Goal: Information Seeking & Learning: Find specific fact

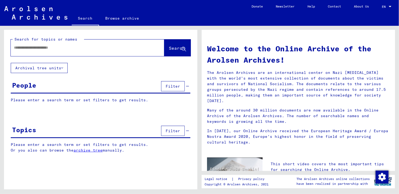
click at [40, 49] on input "text" at bounding box center [81, 48] width 134 height 6
click at [169, 50] on span "Search" at bounding box center [177, 47] width 16 height 5
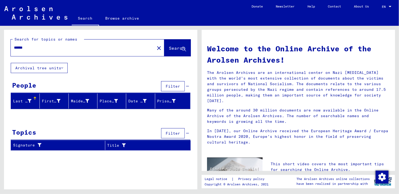
click at [32, 45] on input "******" at bounding box center [81, 48] width 134 height 6
type input "*"
type input "********"
click at [170, 54] on button "Search" at bounding box center [177, 47] width 26 height 17
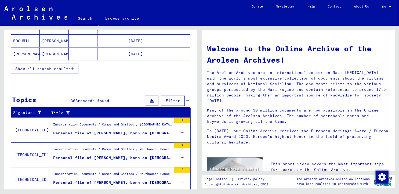
scroll to position [72, 0]
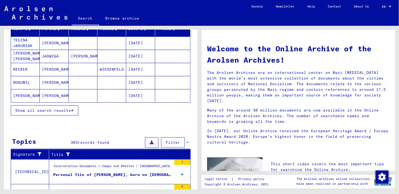
click at [53, 56] on mat-cell "JADWIGA" at bounding box center [54, 56] width 29 height 13
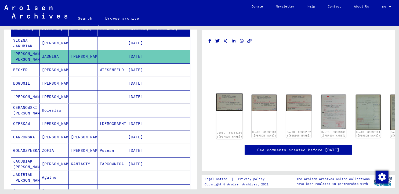
click at [219, 100] on img at bounding box center [229, 101] width 26 height 17
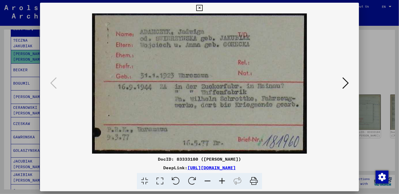
click at [346, 81] on icon at bounding box center [345, 83] width 6 height 13
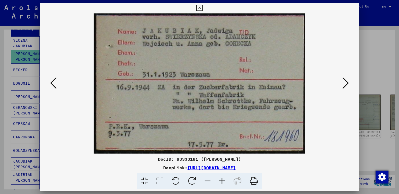
click at [346, 81] on icon at bounding box center [345, 83] width 6 height 13
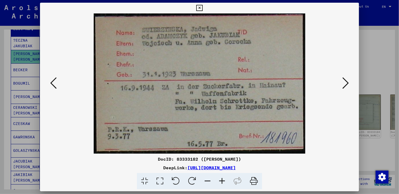
click at [346, 81] on icon at bounding box center [345, 83] width 6 height 13
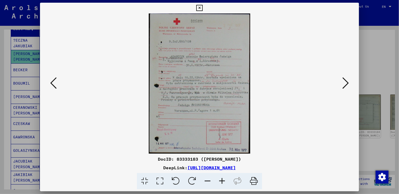
click at [347, 84] on icon at bounding box center [345, 83] width 6 height 13
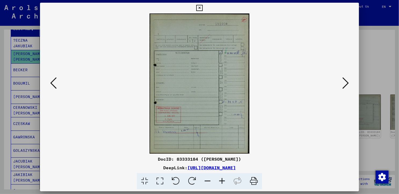
click at [347, 84] on icon at bounding box center [345, 83] width 6 height 13
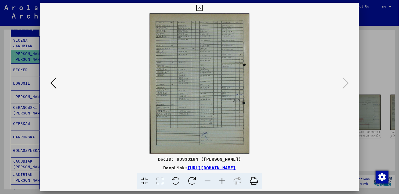
click at [200, 7] on icon at bounding box center [199, 8] width 6 height 6
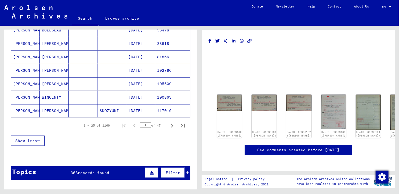
scroll to position [341, 0]
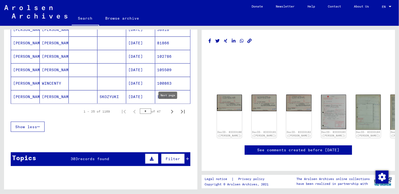
click at [168, 109] on icon "Next page" at bounding box center [172, 112] width 8 height 8
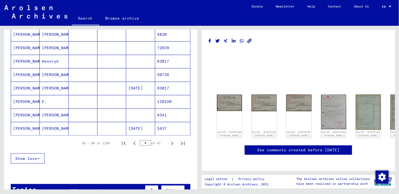
scroll to position [314, 0]
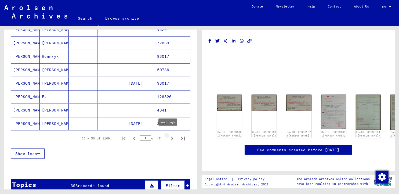
click at [168, 135] on icon "Next page" at bounding box center [172, 139] width 8 height 8
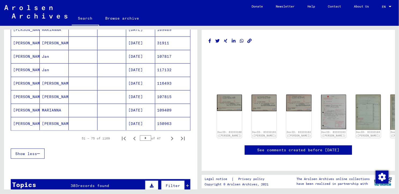
click at [169, 136] on icon "Next page" at bounding box center [172, 139] width 8 height 8
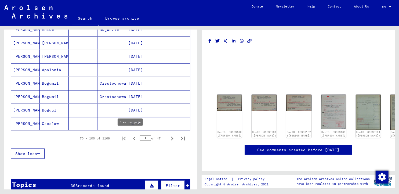
click at [133, 137] on icon "Previous page" at bounding box center [134, 139] width 2 height 4
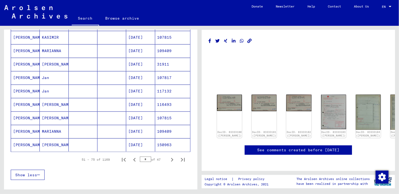
scroll to position [295, 0]
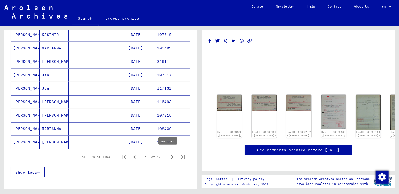
click at [171, 155] on icon "Next page" at bounding box center [172, 157] width 2 height 4
type input "*"
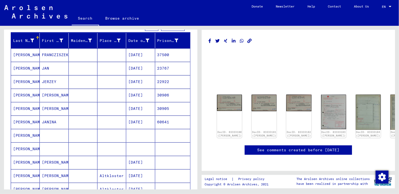
scroll to position [54, 0]
